Goal: Transaction & Acquisition: Purchase product/service

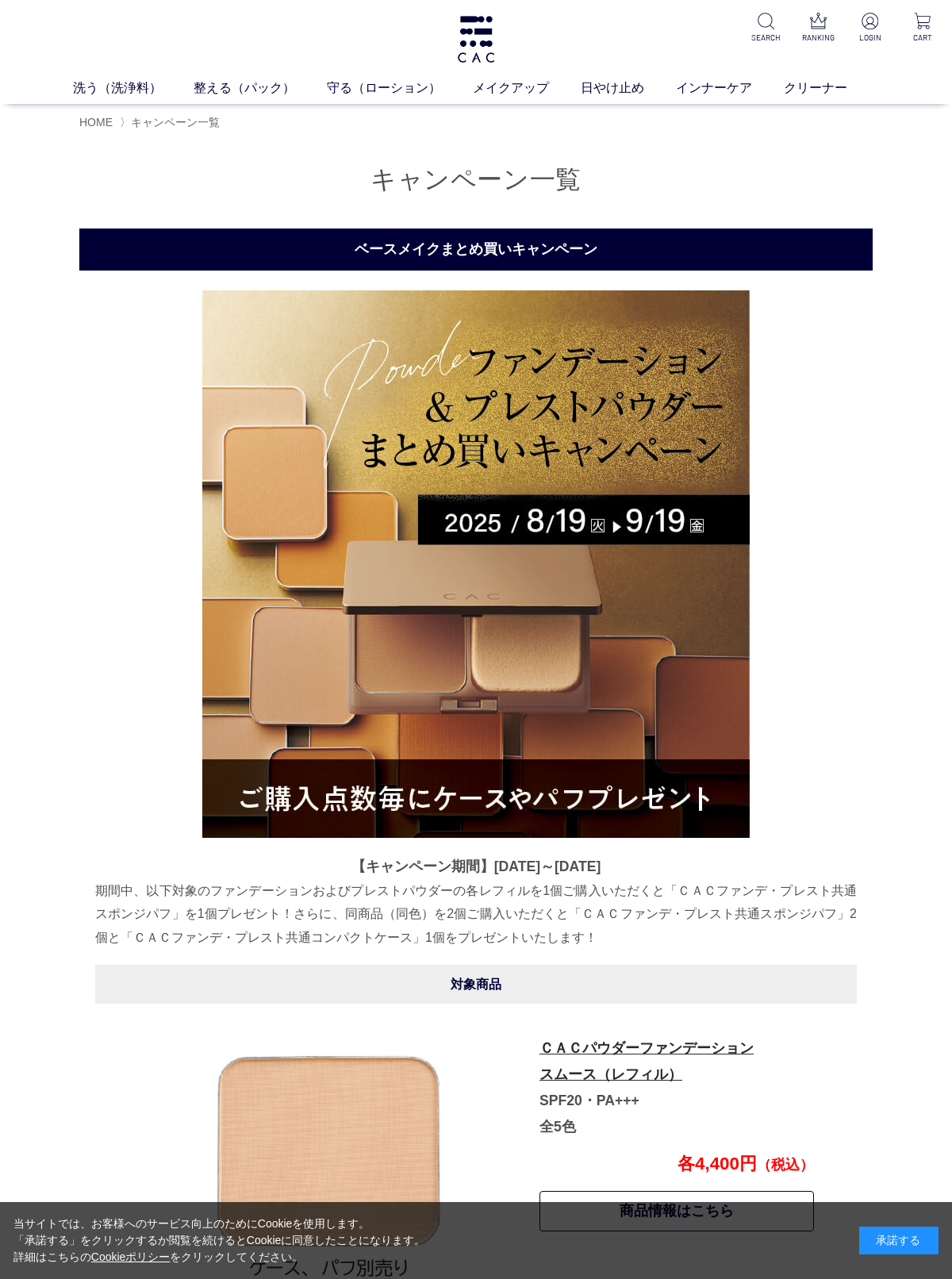
click at [383, 114] on link "保湿化粧水" at bounding box center [373, 117] width 56 height 13
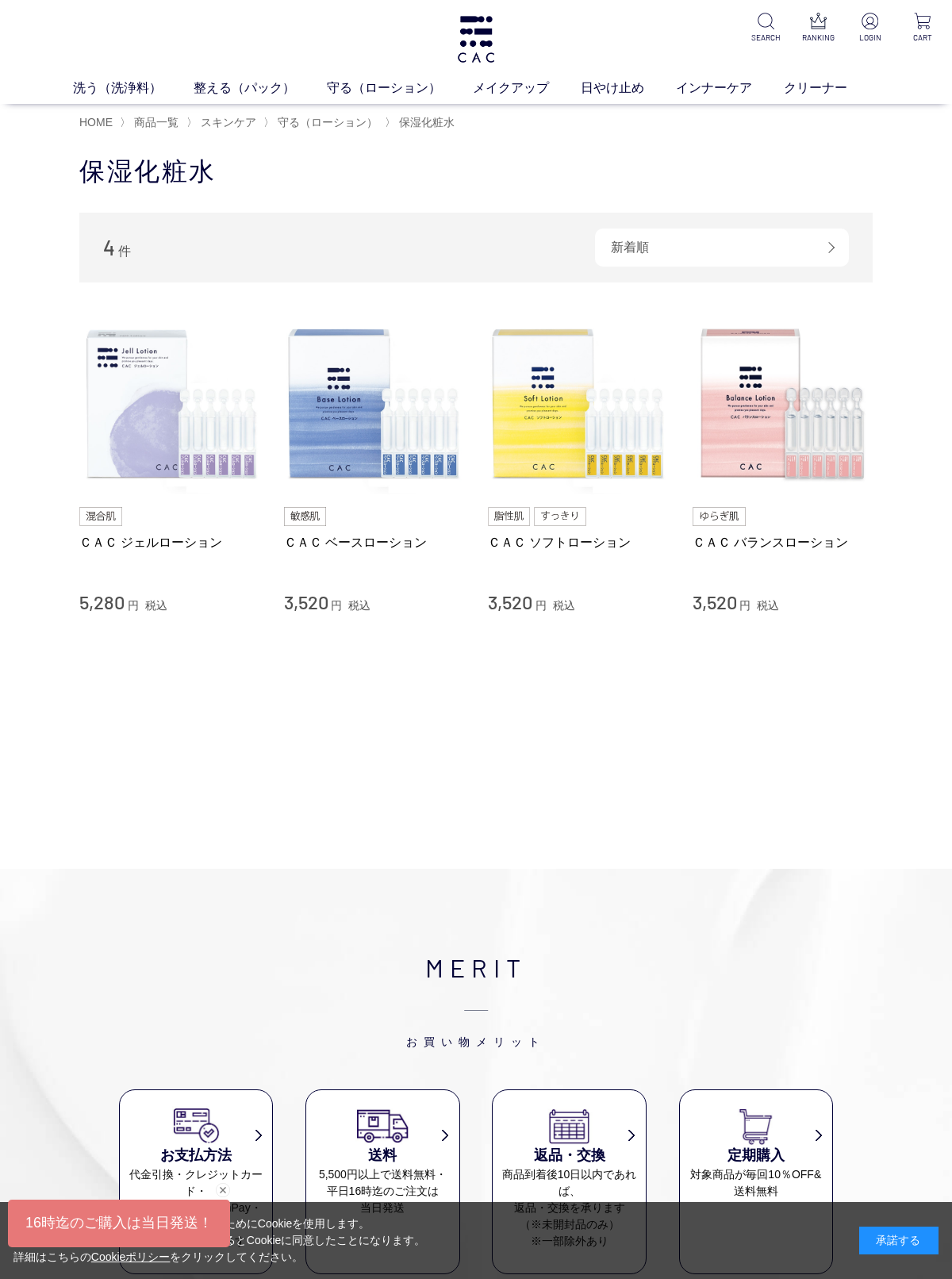
click at [518, 96] on link "メイクアップ" at bounding box center [526, 88] width 108 height 19
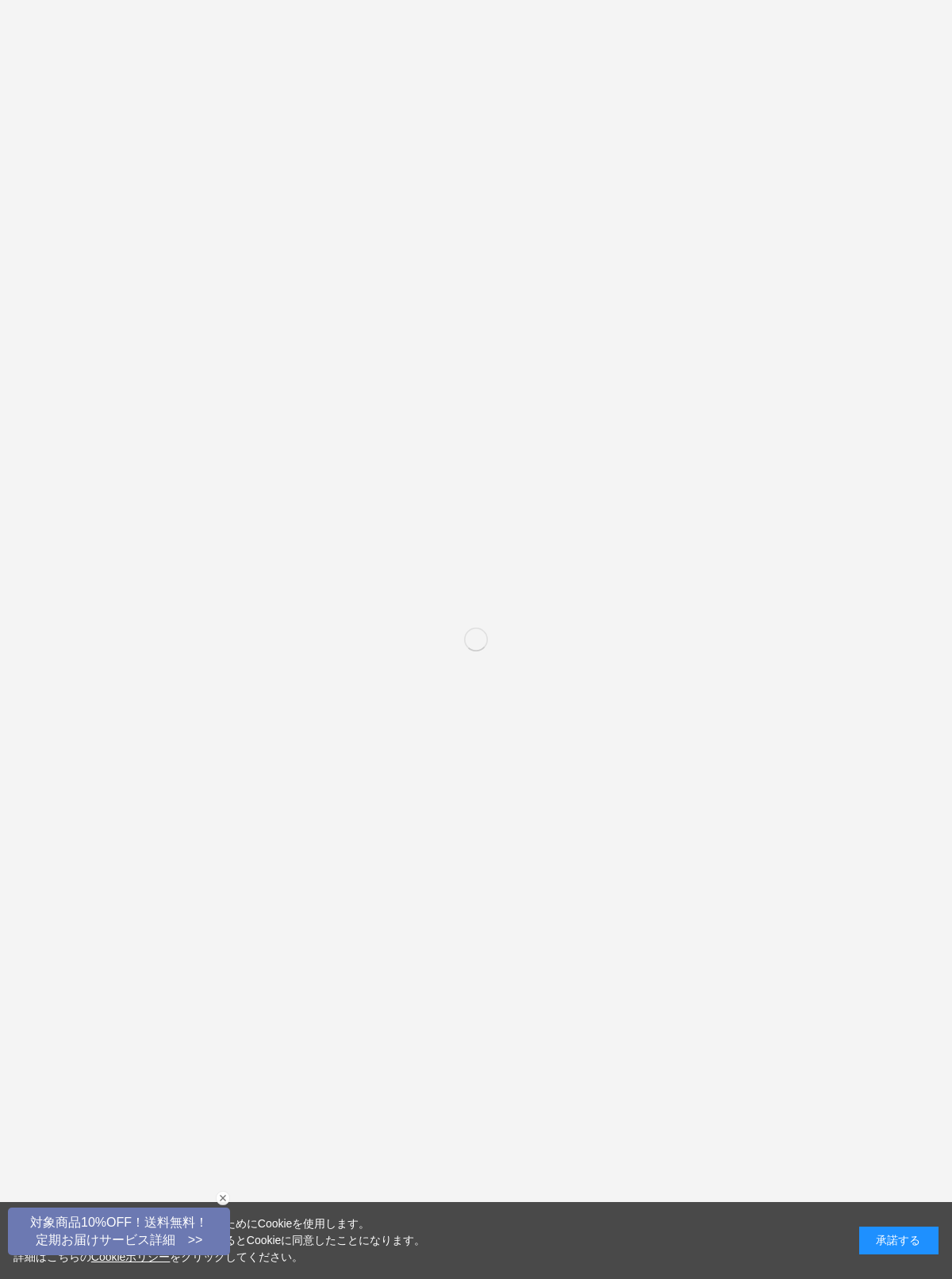
click at [245, 86] on link "整える（パック）" at bounding box center [260, 88] width 134 height 19
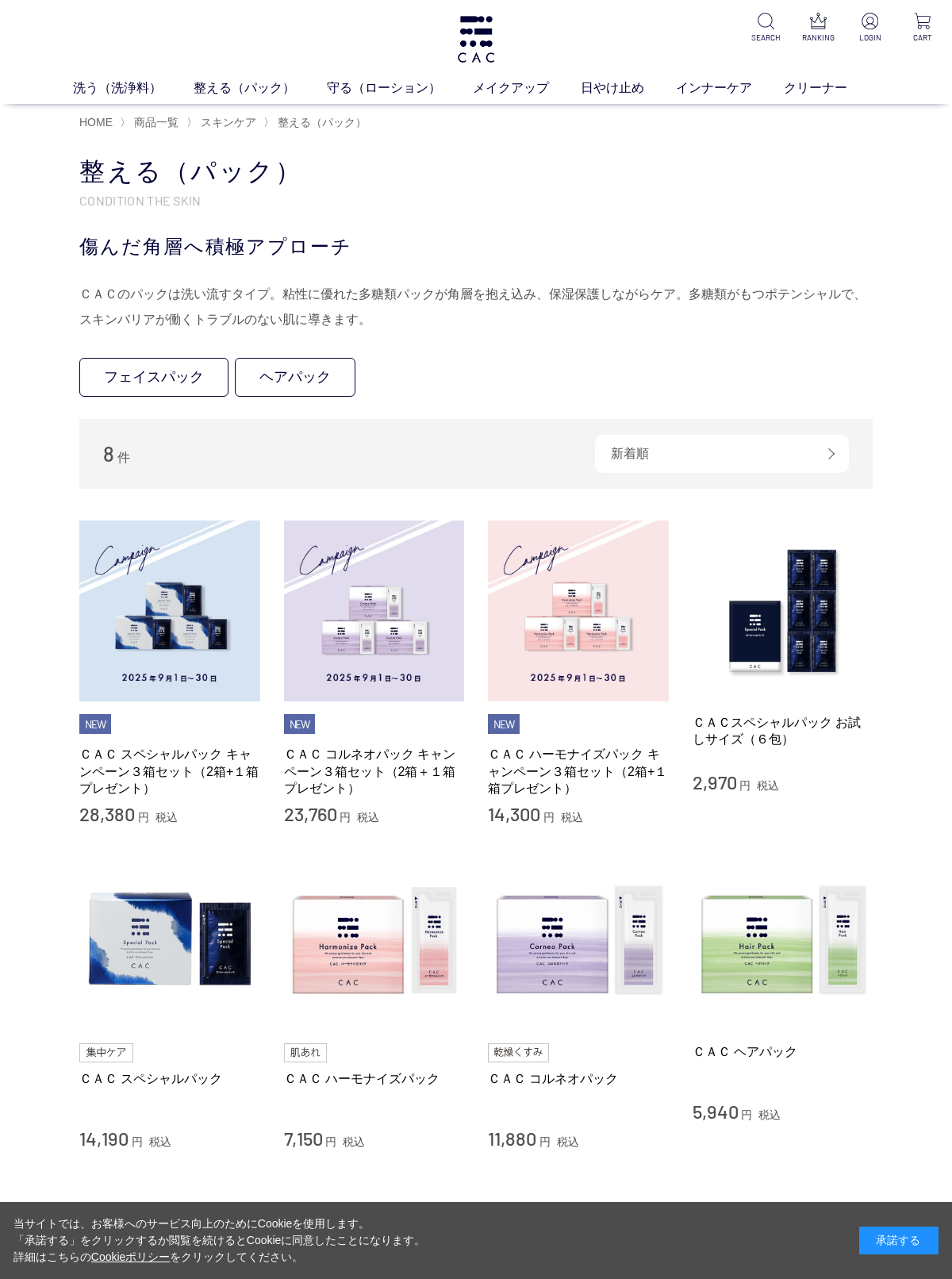
click at [241, 97] on link "整える（パック）" at bounding box center [260, 88] width 134 height 19
click at [775, 948] on img at bounding box center [783, 941] width 181 height 181
